Goal: Information Seeking & Learning: Learn about a topic

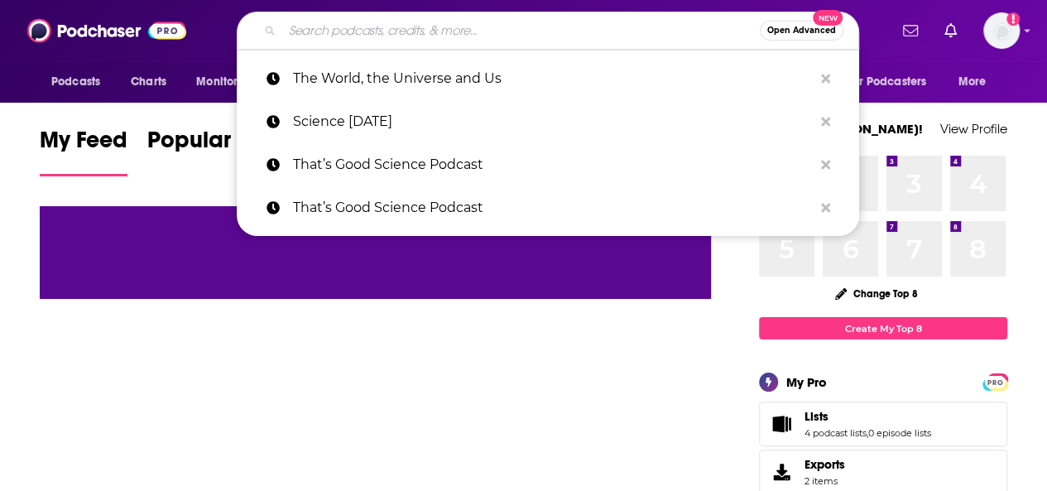
click at [337, 38] on input "Search podcasts, credits, & more..." at bounding box center [521, 30] width 478 height 26
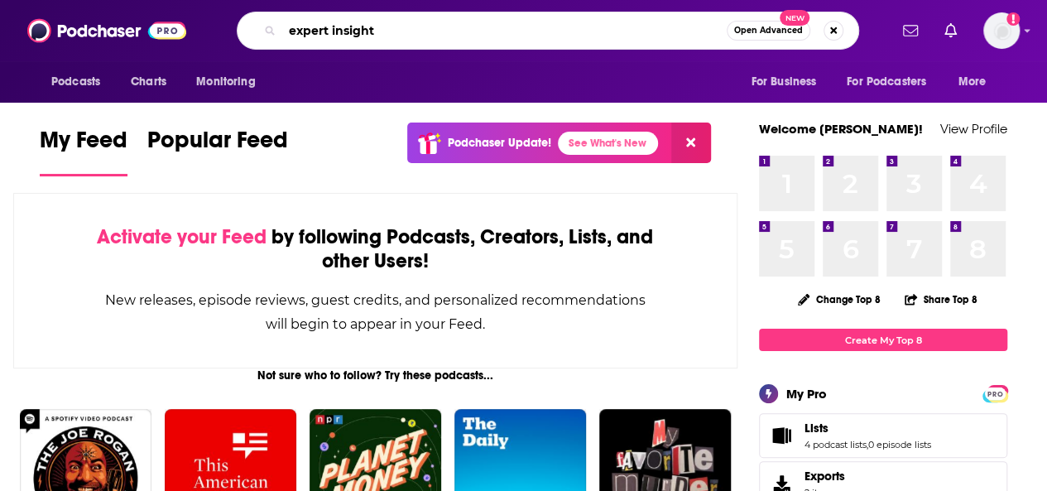
type input "expert insight"
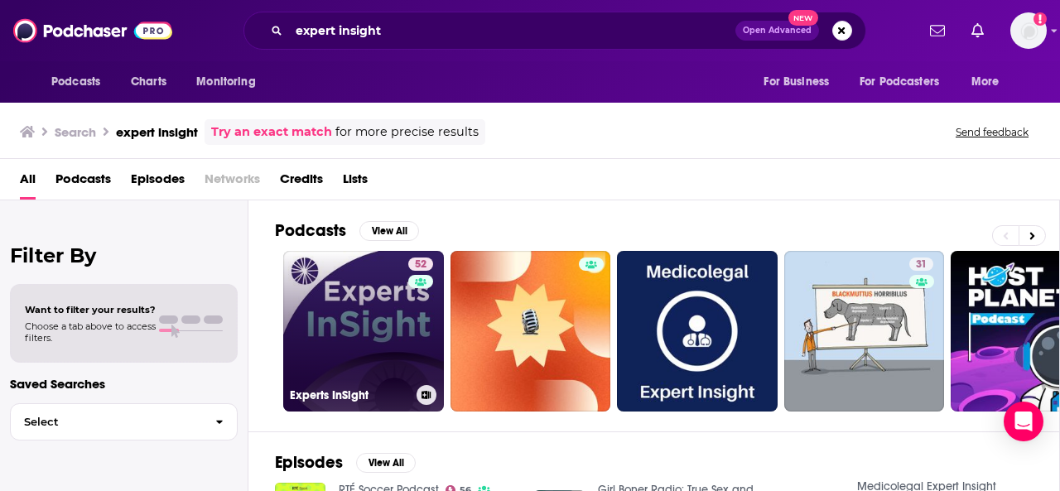
click at [397, 324] on link "52 Experts InSight" at bounding box center [363, 331] width 161 height 161
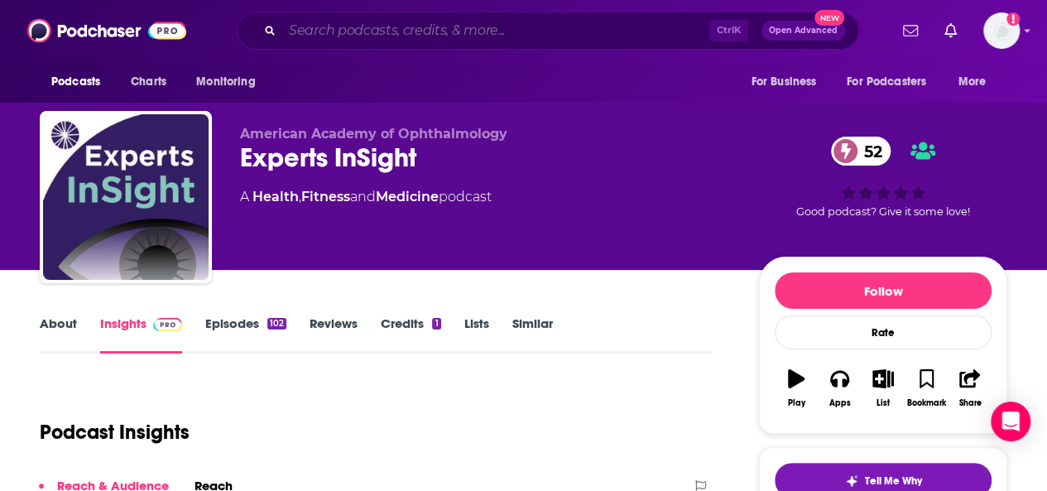
click at [377, 31] on input "Search podcasts, credits, & more..." at bounding box center [495, 30] width 427 height 26
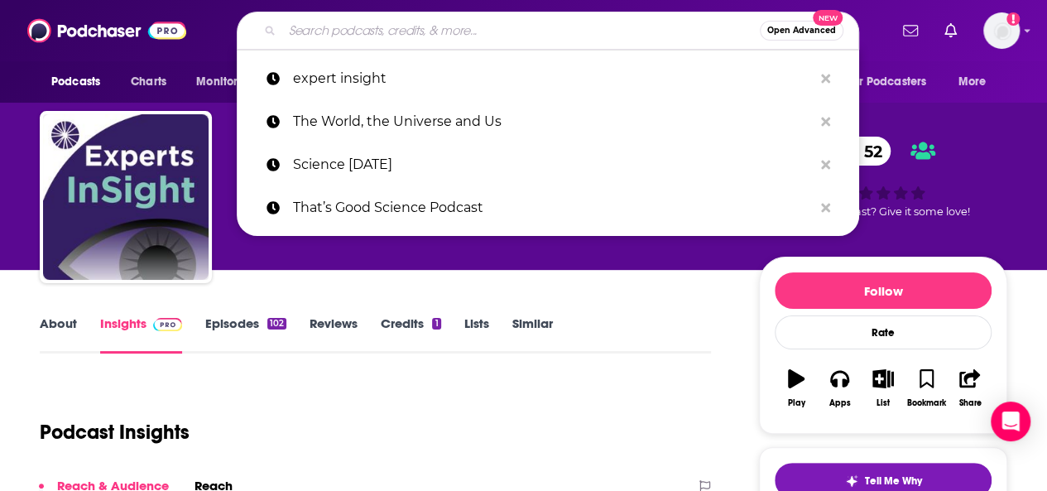
click at [331, 36] on input "Search podcasts, credits, & more..." at bounding box center [521, 30] width 478 height 26
paste input "[URL][DOMAIN_NAME]"
type input "[URL][DOMAIN_NAME]"
paste input "Ophthalmology Journal Podcast"
type input "Ophthalmology Journal Podcast"
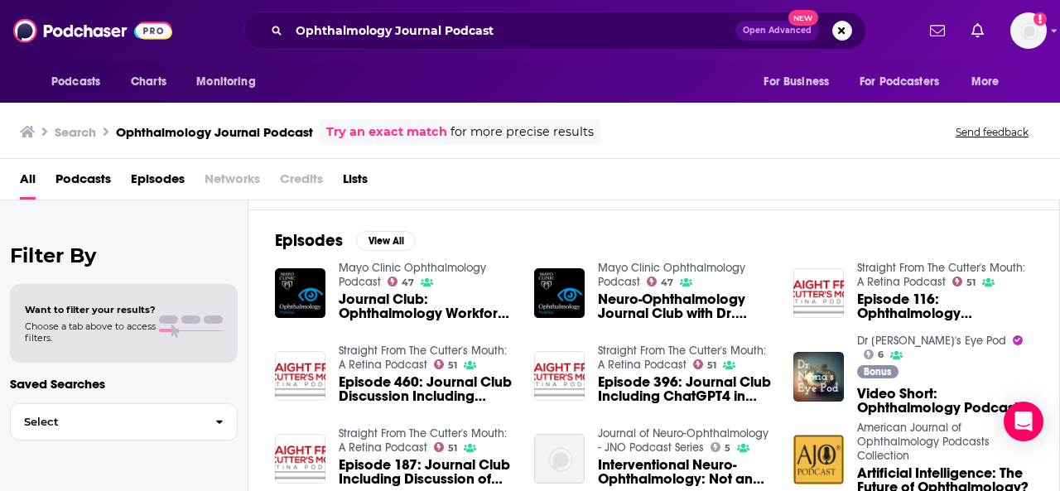
scroll to position [248, 0]
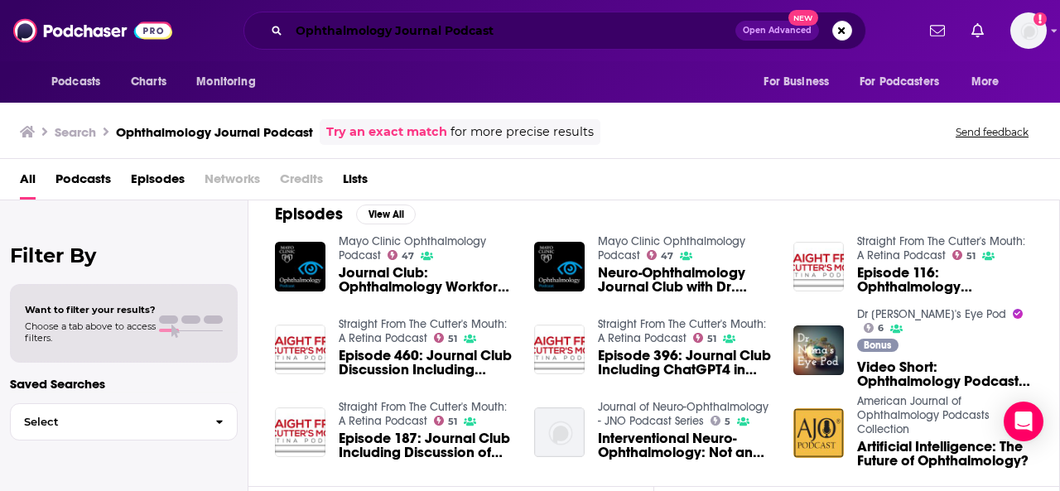
click at [466, 31] on input "Ophthalmology Journal Podcast" at bounding box center [512, 30] width 446 height 26
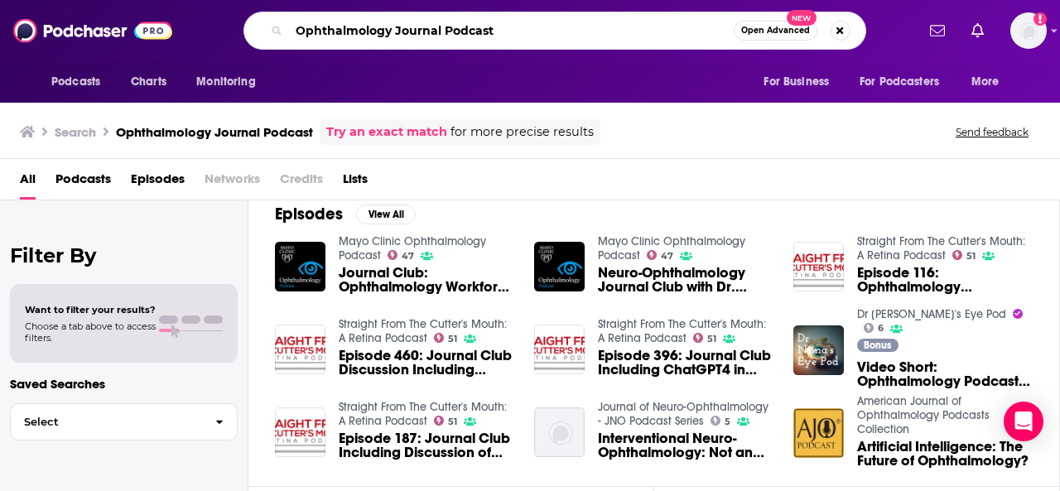
click at [466, 31] on input "Ophthalmology Journal Podcast" at bounding box center [511, 30] width 444 height 26
type input "Ophthalmology Journal"
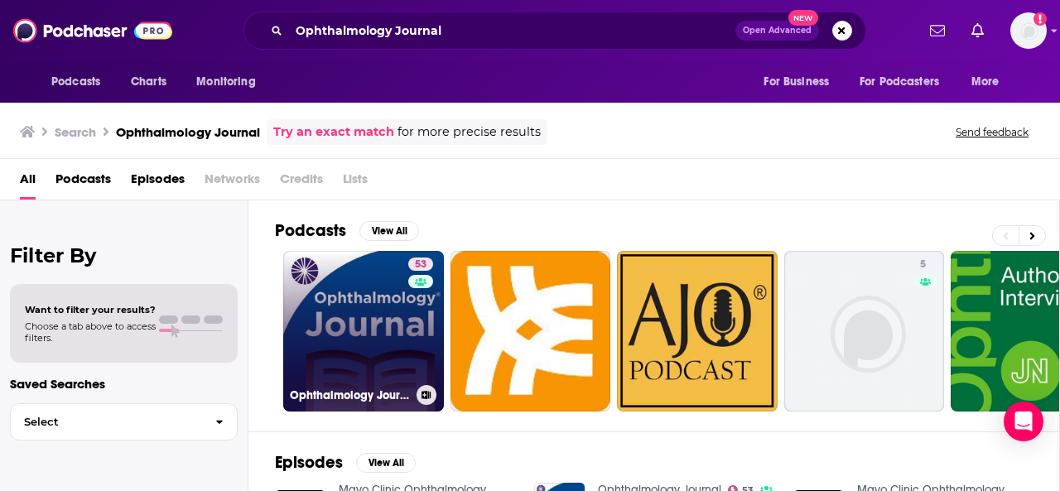
click at [371, 327] on link "53 Ophthalmology Journal" at bounding box center [363, 331] width 161 height 161
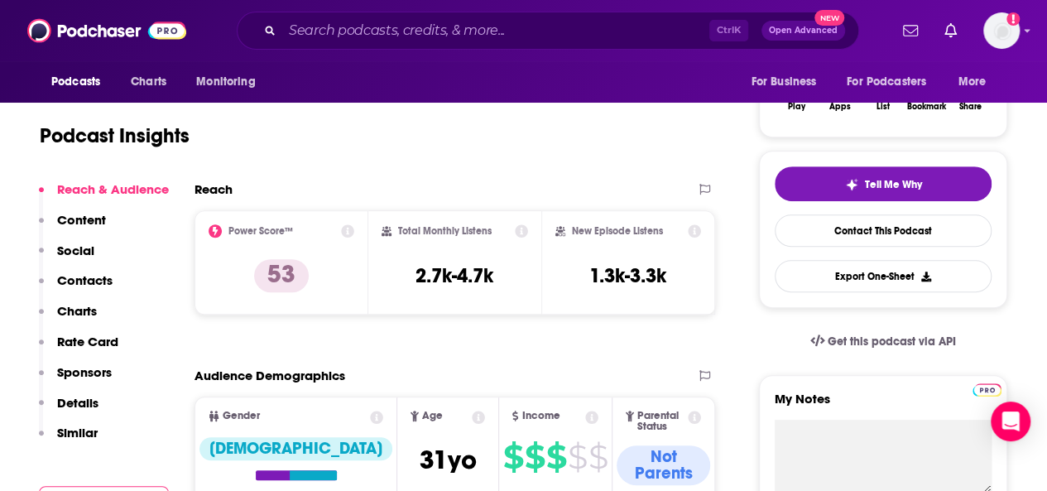
scroll to position [331, 0]
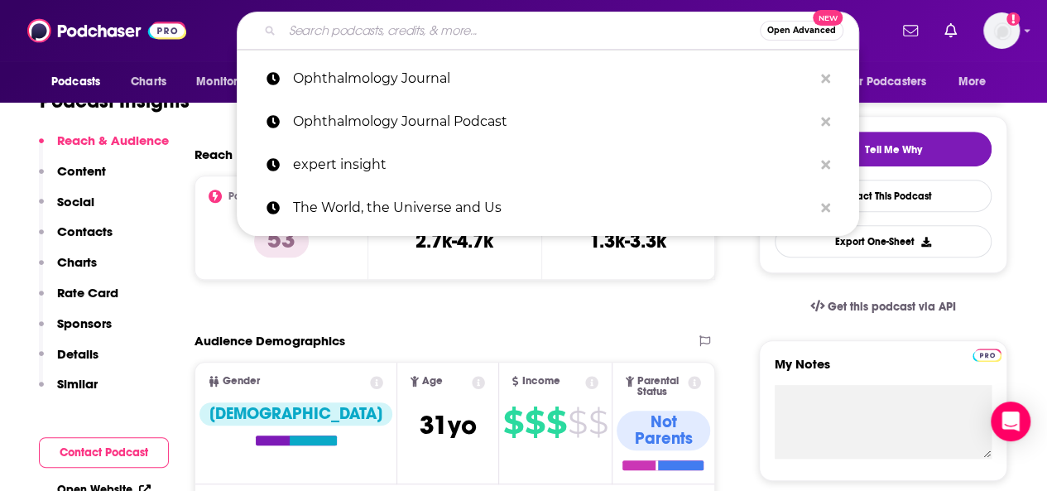
click at [364, 31] on input "Search podcasts, credits, & more..." at bounding box center [521, 30] width 478 height 26
paste input "Clinical Podcast Series"
type input "Clinical Podcast Series"
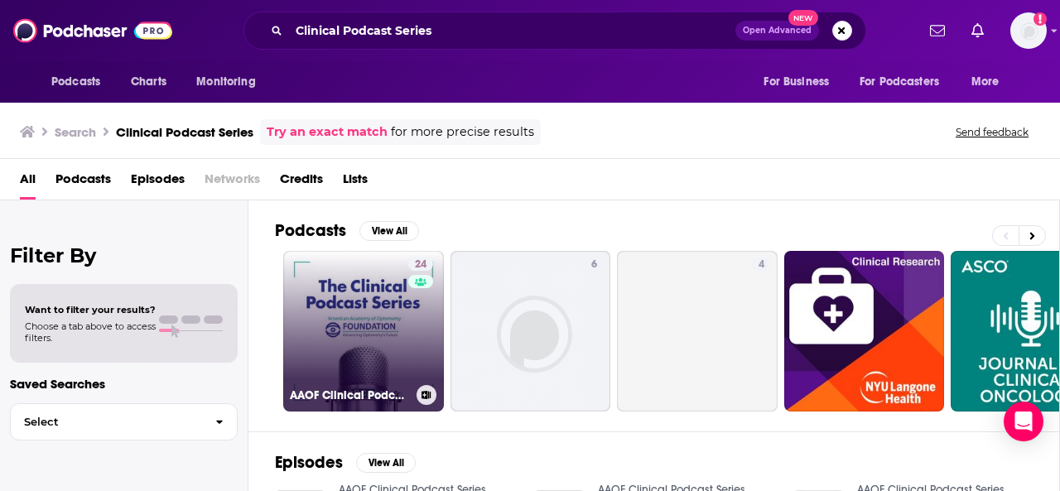
click at [337, 325] on link "24 AAOF Clinical Podcast Series" at bounding box center [363, 331] width 161 height 161
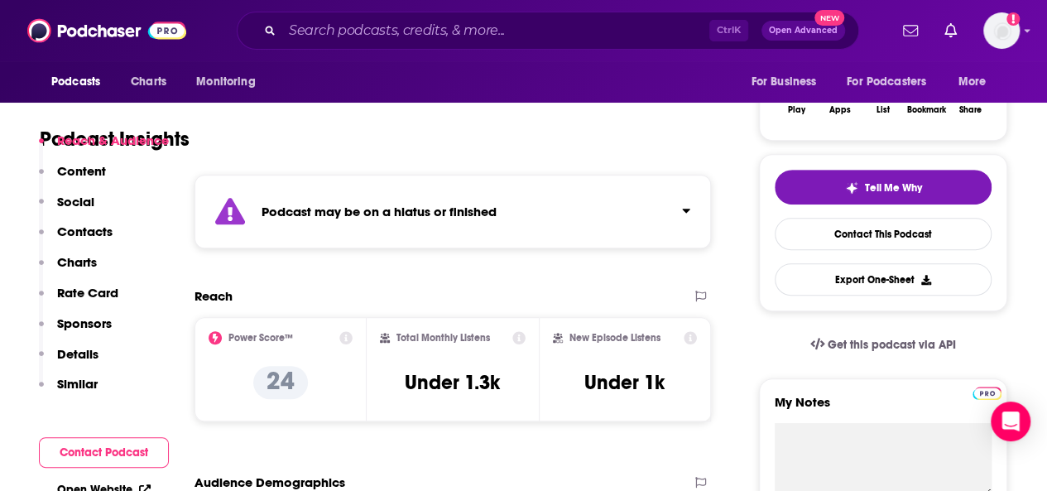
scroll to position [331, 0]
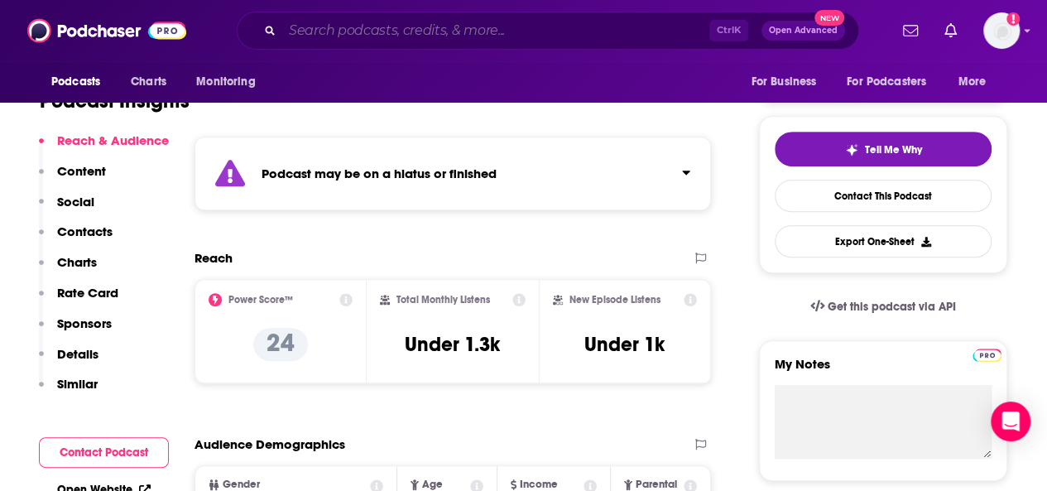
click at [358, 30] on input "Search podcasts, credits, & more..." at bounding box center [495, 30] width 427 height 26
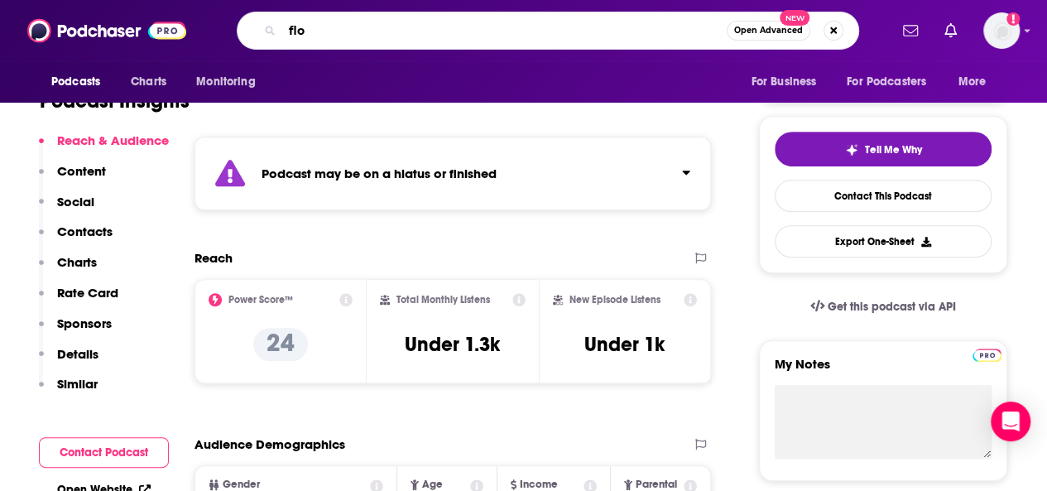
type input "[PERSON_NAME]"
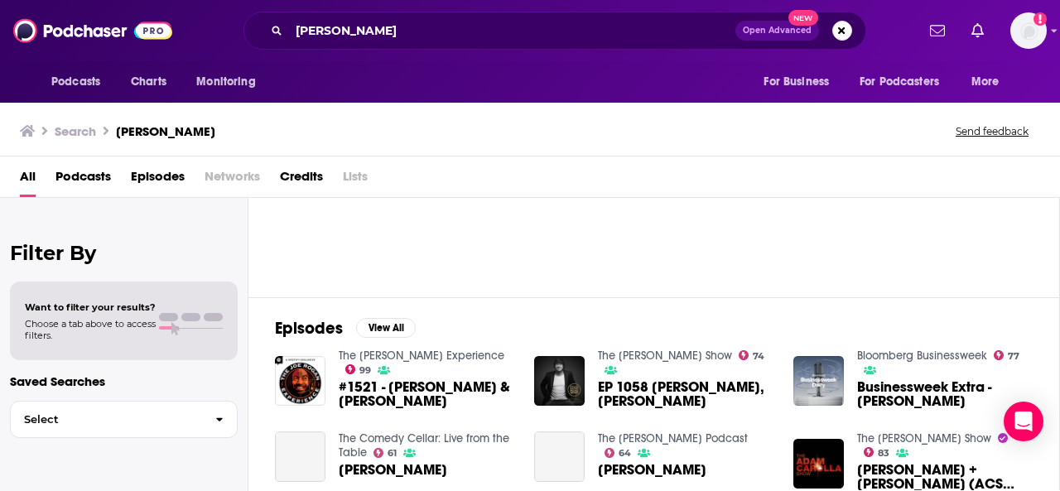
scroll to position [166, 0]
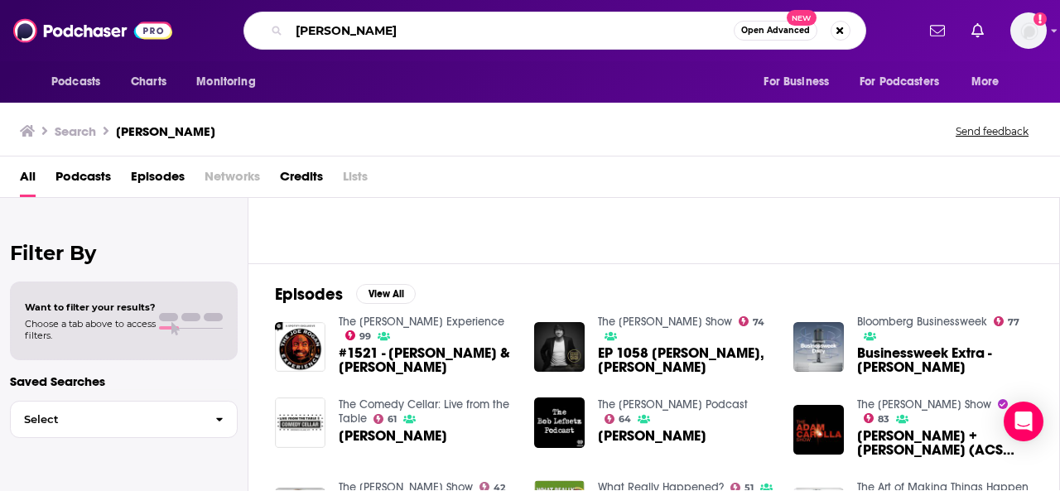
click at [342, 32] on input "[PERSON_NAME]" at bounding box center [511, 30] width 444 height 26
type input "[PERSON_NAME] leadership"
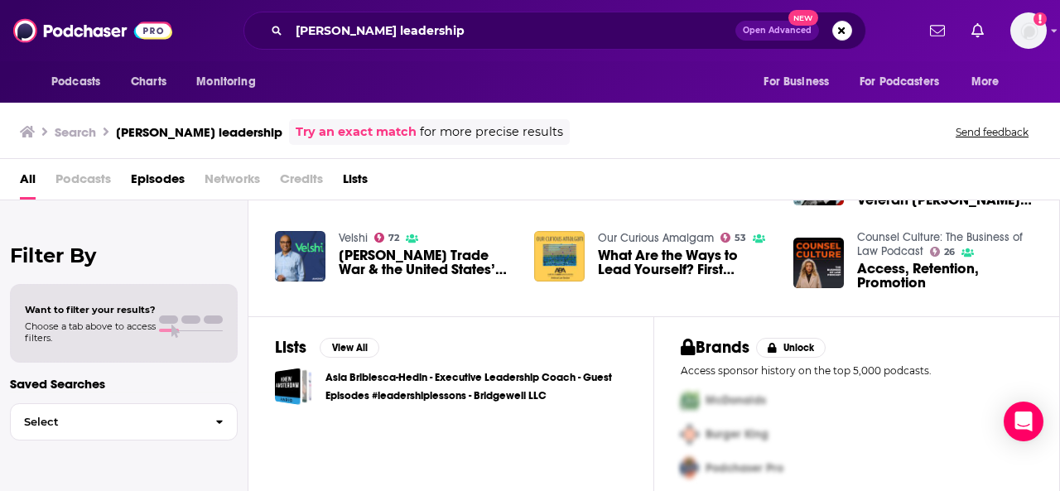
scroll to position [197, 0]
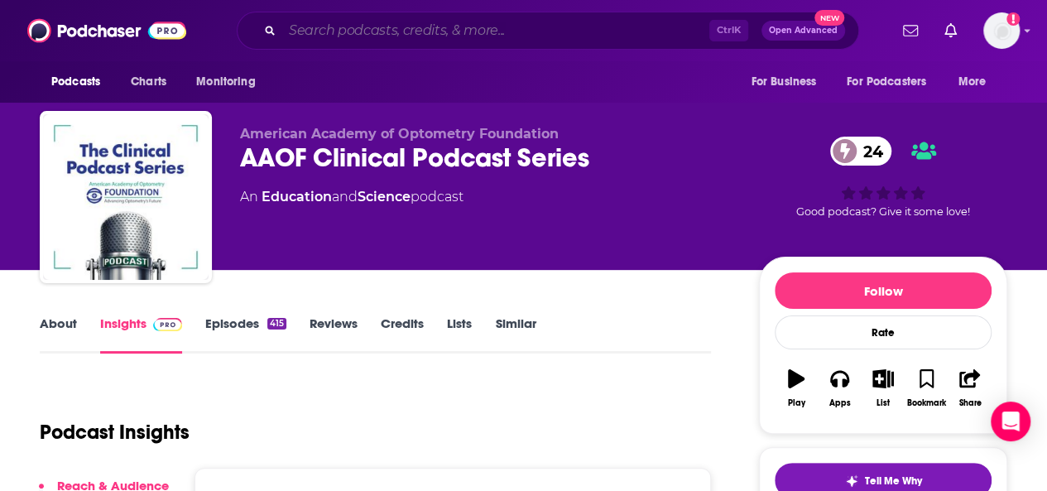
click at [466, 22] on input "Search podcasts, credits, & more..." at bounding box center [495, 30] width 427 height 26
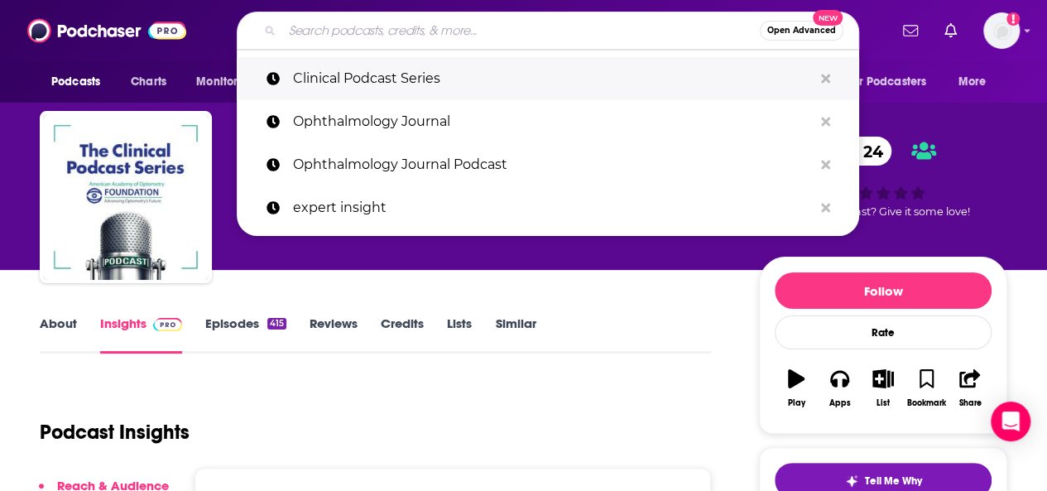
paste input "The Flom Leadership Academy Podcast Series"
type input "The Flom Leadership Academy Podcast Series"
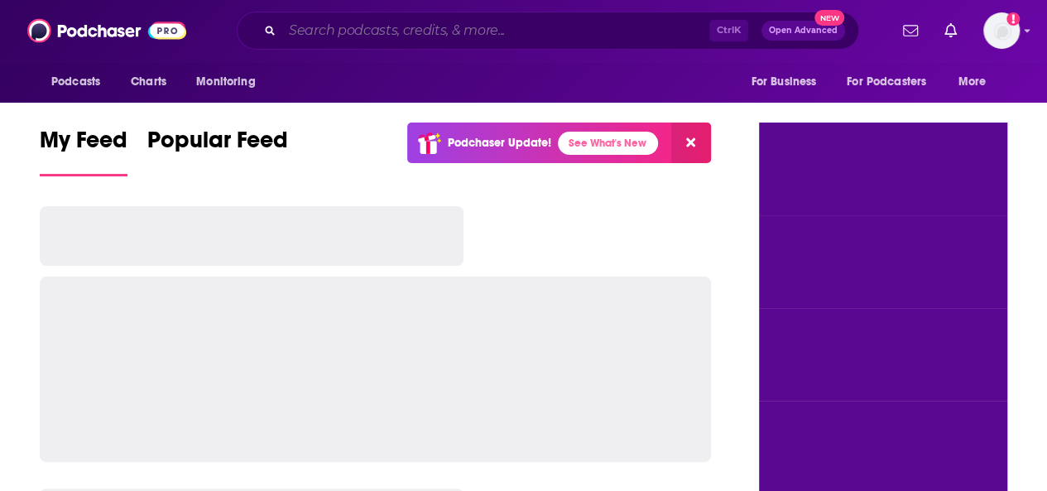
click at [463, 31] on input "Search podcasts, credits, & more..." at bounding box center [495, 30] width 427 height 26
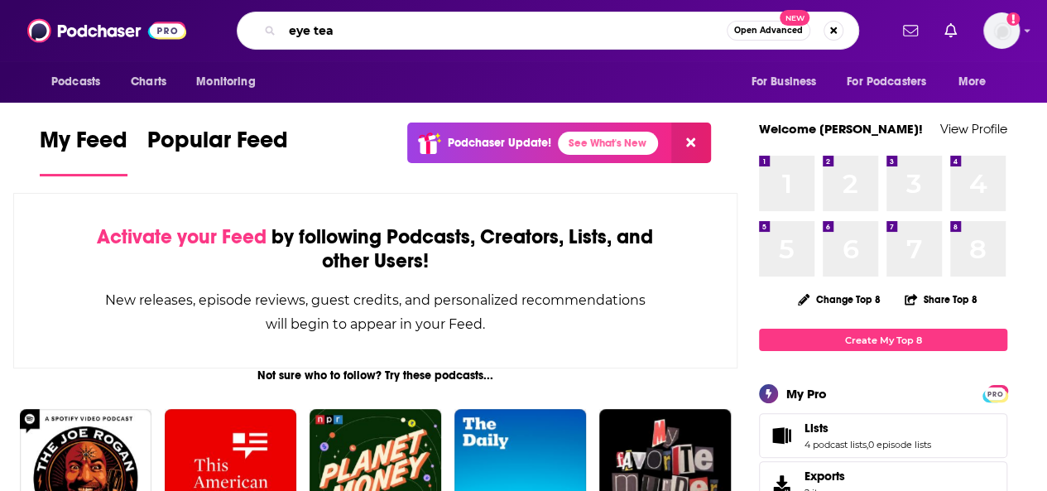
type input "eye tea"
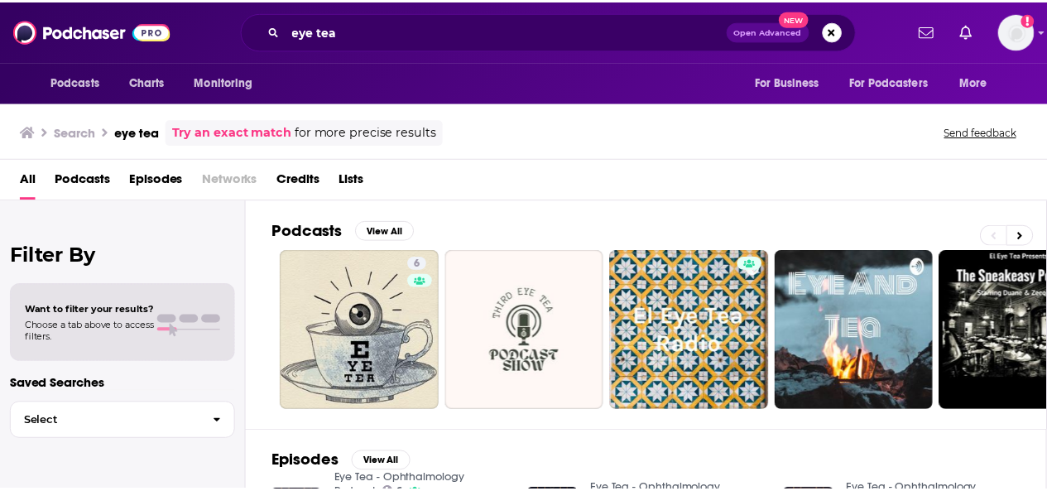
scroll to position [83, 0]
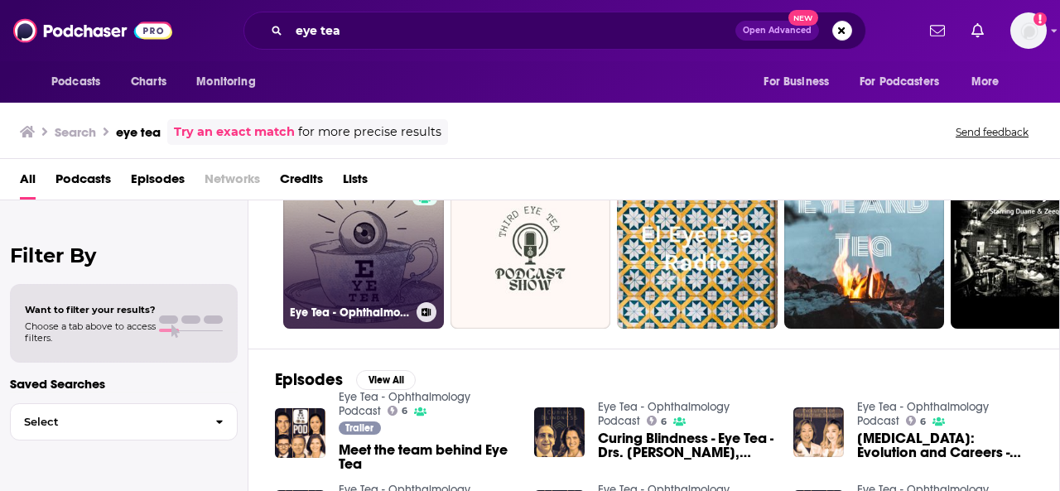
click at [394, 273] on link "6 Eye Tea - Ophthalmology Podcast" at bounding box center [363, 248] width 161 height 161
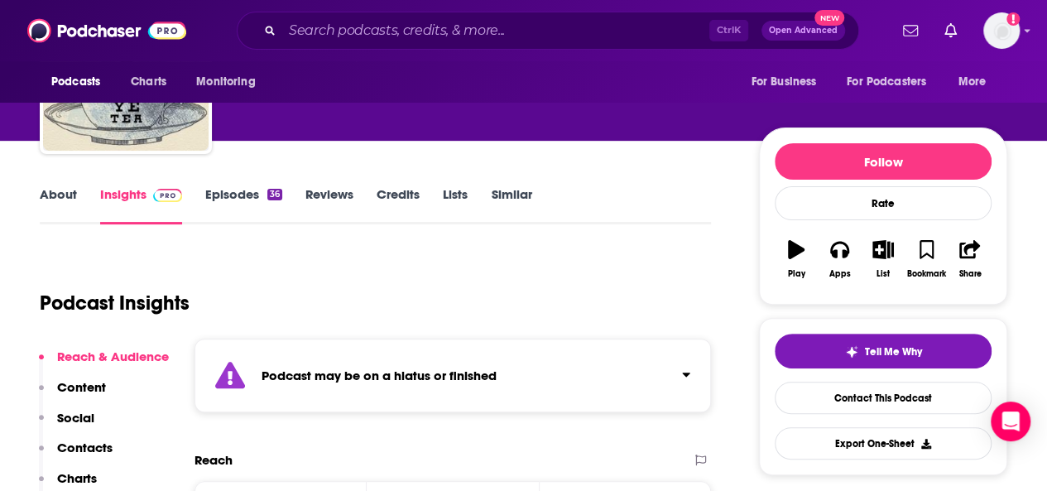
scroll to position [166, 0]
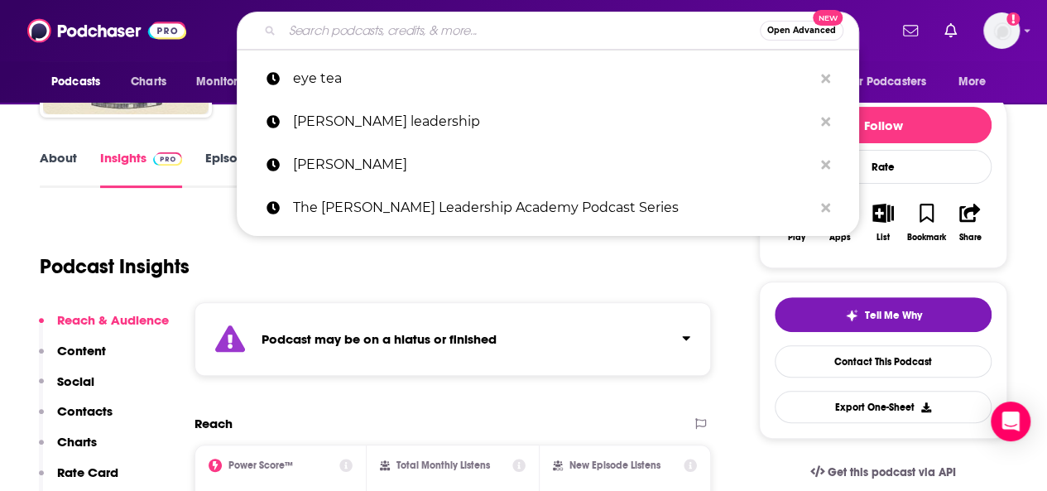
click at [396, 31] on input "Search podcasts, credits, & more..." at bounding box center [521, 30] width 478 height 26
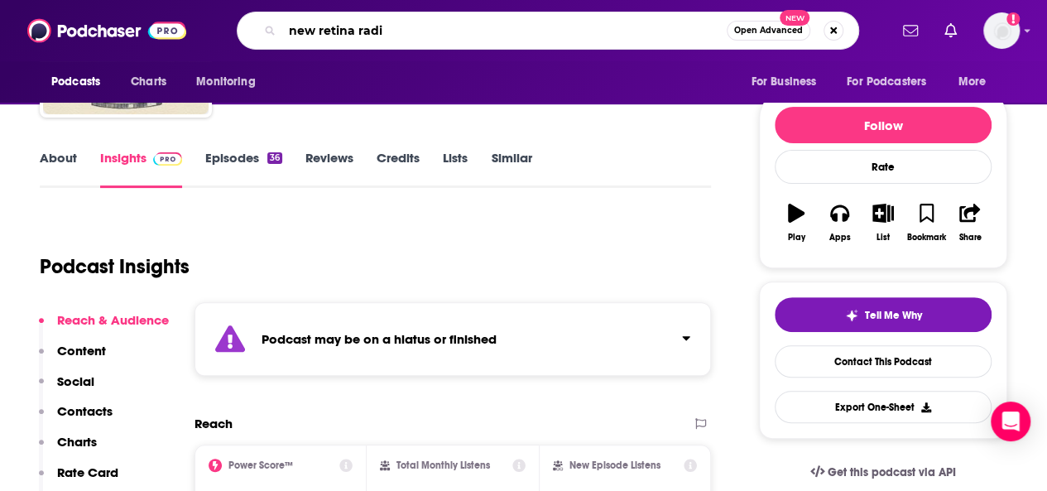
type input "new retina radio"
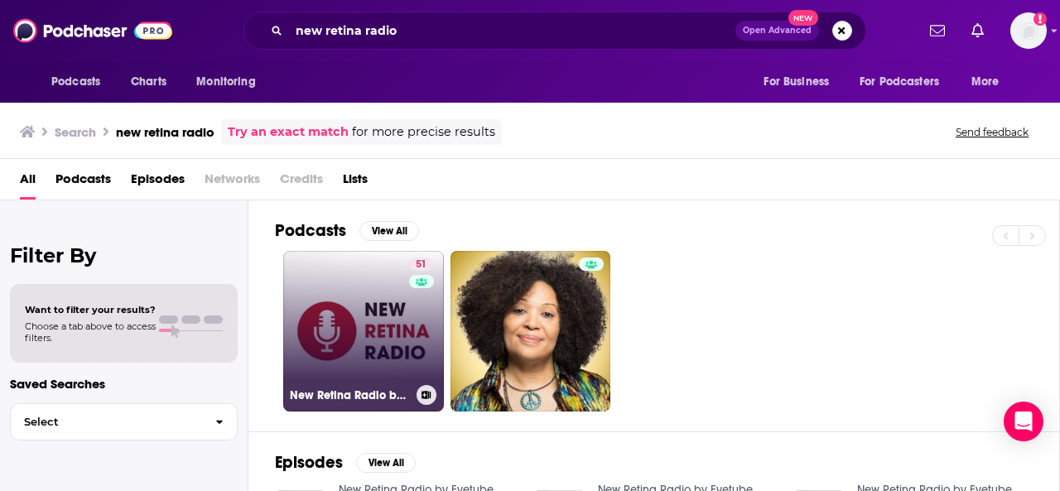
click at [372, 310] on link "51 New Retina Radio by Eyetube" at bounding box center [363, 331] width 161 height 161
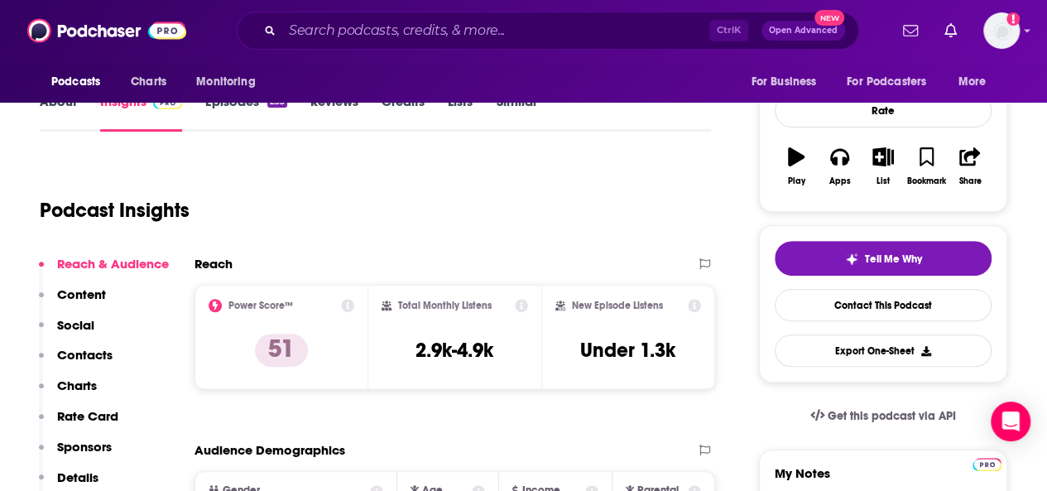
scroll to position [248, 0]
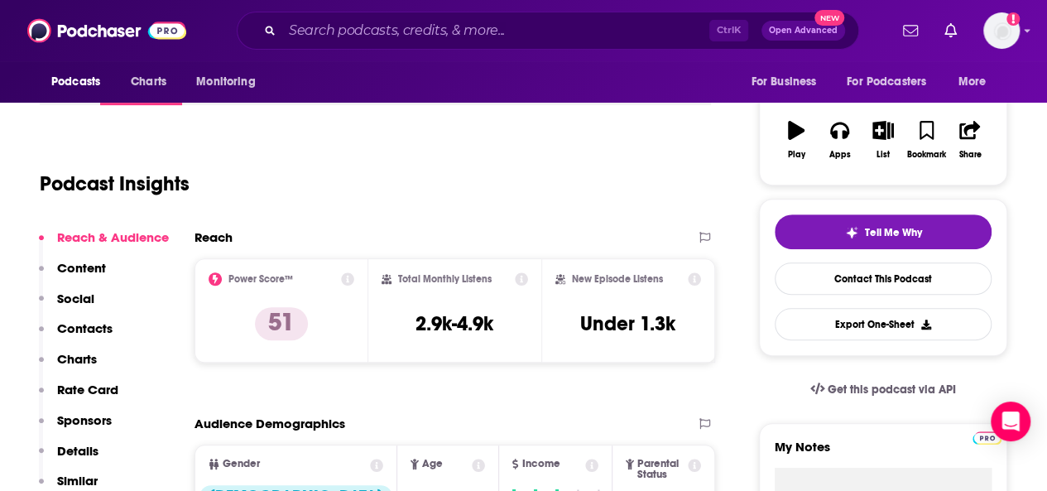
click at [487, 156] on div "Podcast Insights" at bounding box center [369, 174] width 658 height 84
click at [345, 34] on input "Search podcasts, credits, & more..." at bounding box center [495, 30] width 427 height 26
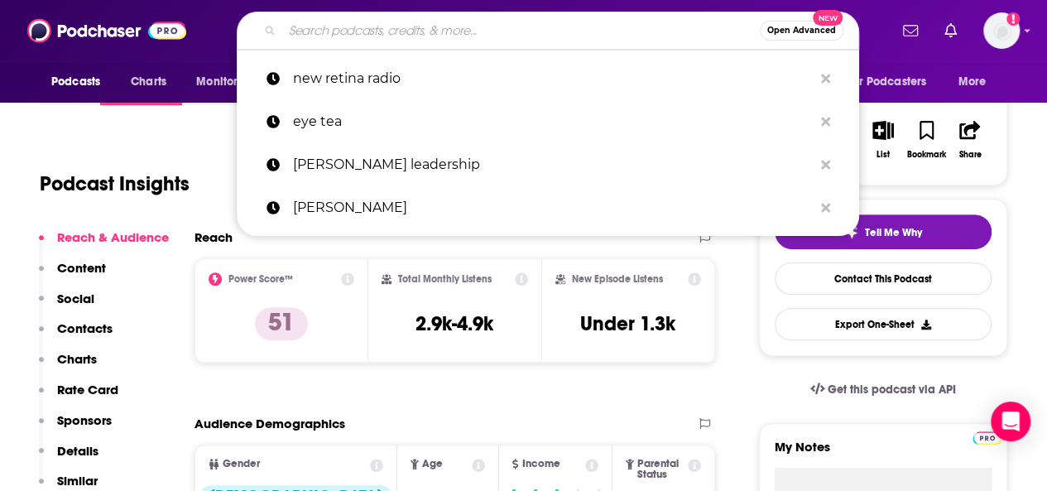
paste input "WPO Podcast - Journey Into Academia"
type input "WPO Podcast - Journey Into Academia"
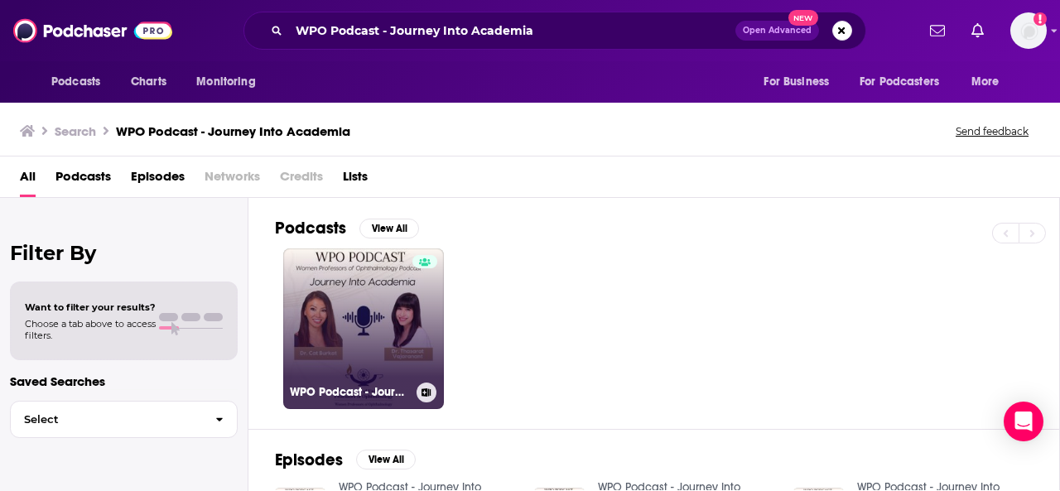
click at [382, 323] on link "WPO Podcast - Journey Into Academia" at bounding box center [363, 328] width 161 height 161
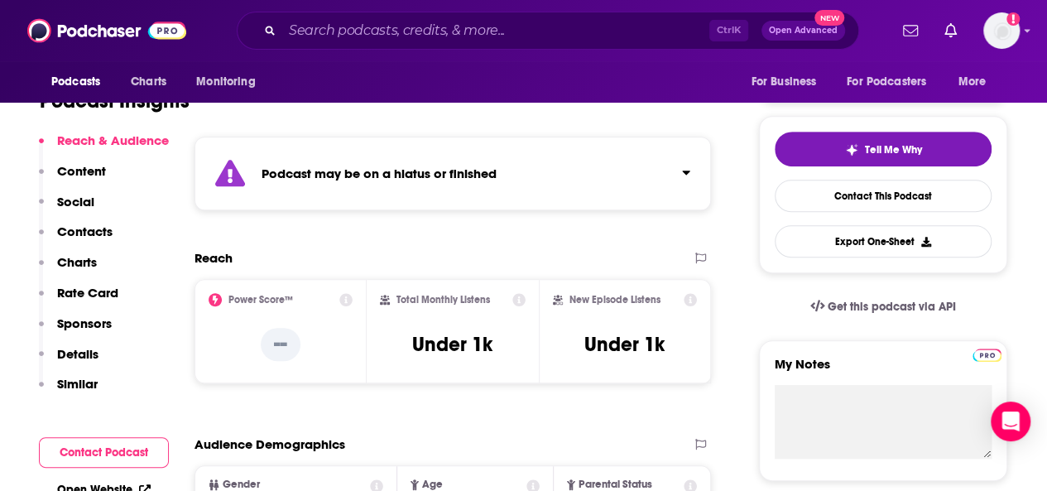
scroll to position [248, 0]
